Goal: Task Accomplishment & Management: Use online tool/utility

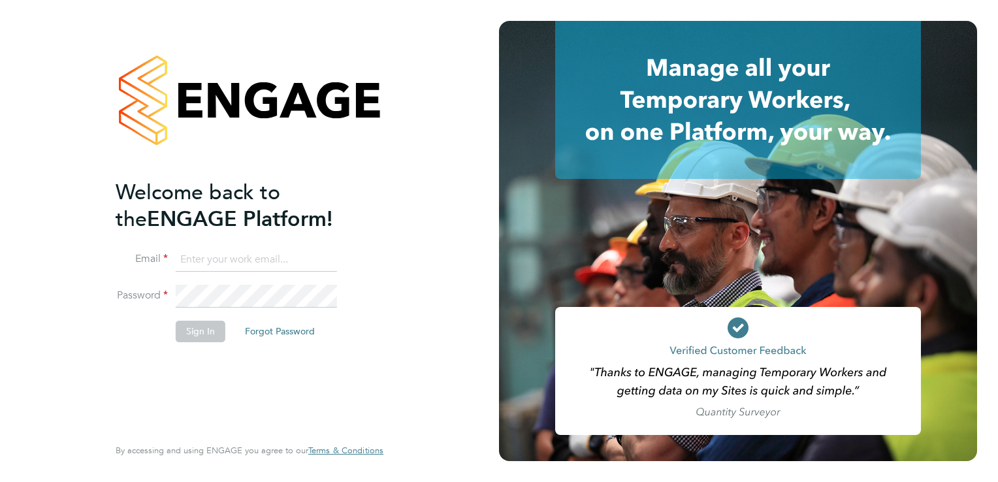
type input "garryflaherty@legacie.co.uk"
drag, startPoint x: 810, startPoint y: 1, endPoint x: 206, endPoint y: 325, distance: 684.7
click at [206, 325] on button "Sign In" at bounding box center [201, 331] width 50 height 21
